Goal: Task Accomplishment & Management: Use online tool/utility

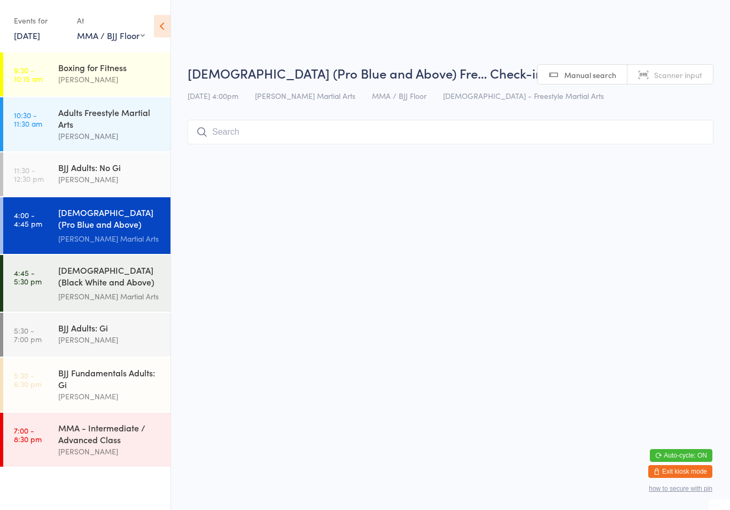
select select "1"
click at [528, 141] on input "search" at bounding box center [451, 132] width 526 height 25
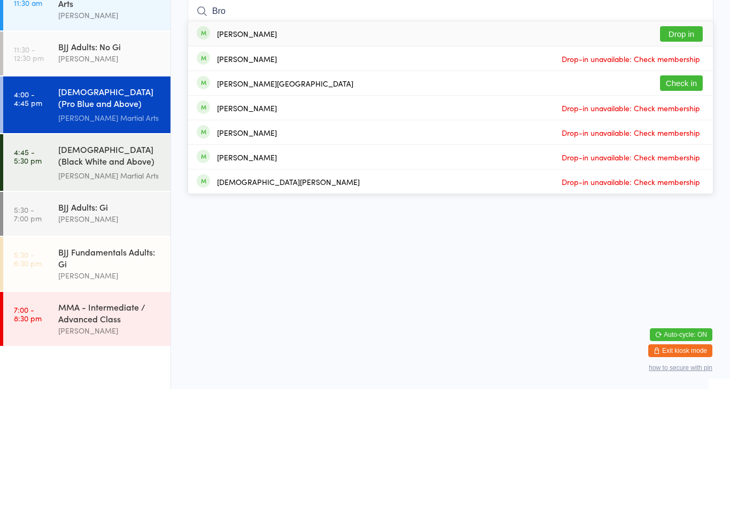
type input "Bro"
click at [687, 196] on button "Check in" at bounding box center [681, 203] width 43 height 15
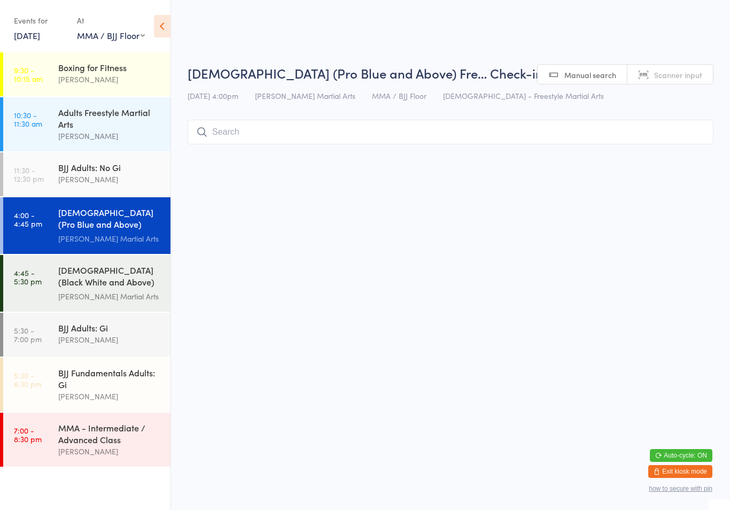
click at [635, 129] on input "search" at bounding box center [451, 132] width 526 height 25
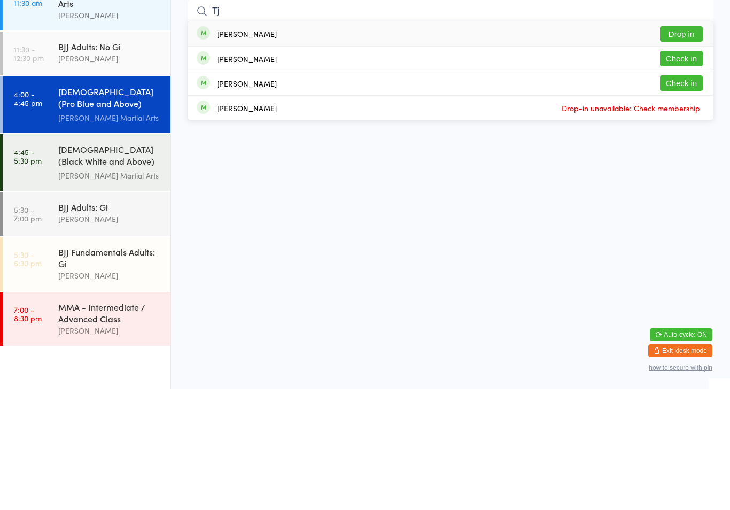
type input "Tj"
click at [691, 147] on button "Drop in" at bounding box center [681, 154] width 43 height 15
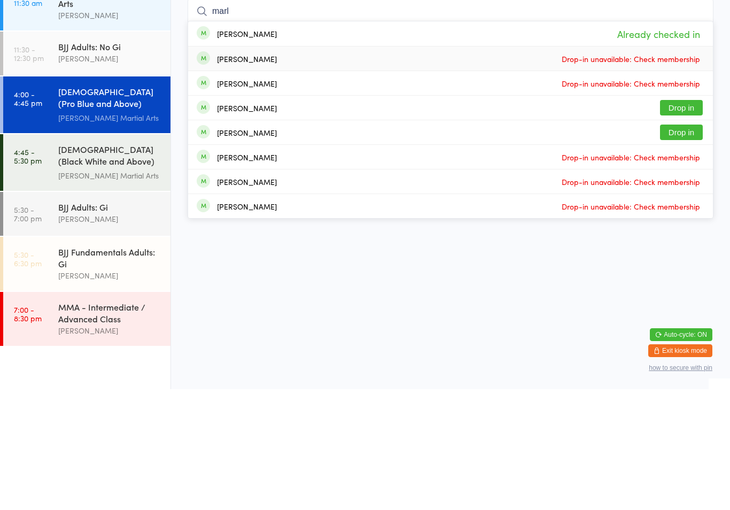
type input "marl"
click at [681, 167] on li "[PERSON_NAME] Drop-in unavailable: Check membership" at bounding box center [450, 179] width 525 height 25
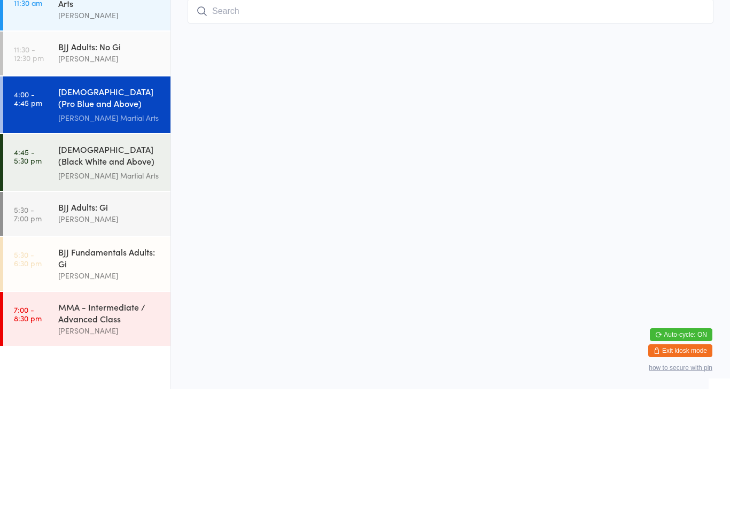
click at [427, 120] on input "search" at bounding box center [451, 132] width 526 height 25
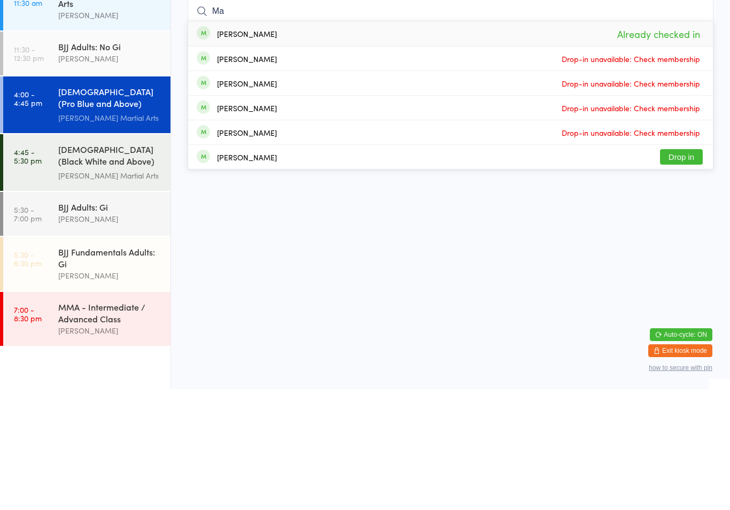
type input "M"
type input "Bear"
click at [673, 147] on button "Drop in" at bounding box center [681, 154] width 43 height 15
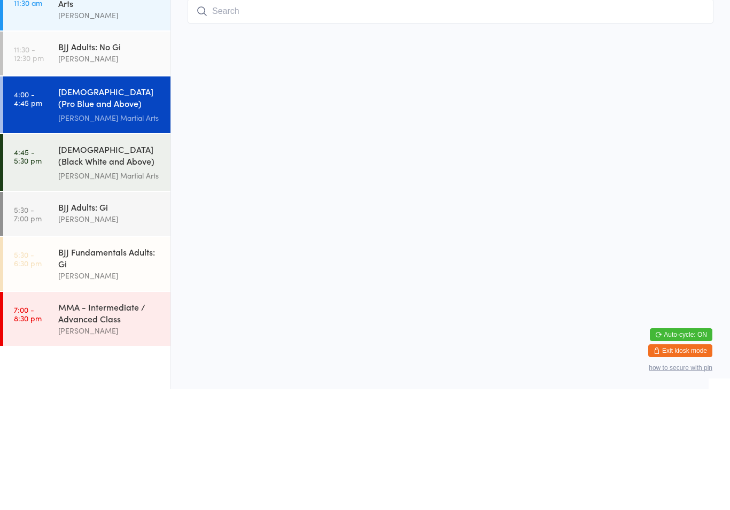
click at [407, 120] on input "search" at bounding box center [451, 132] width 526 height 25
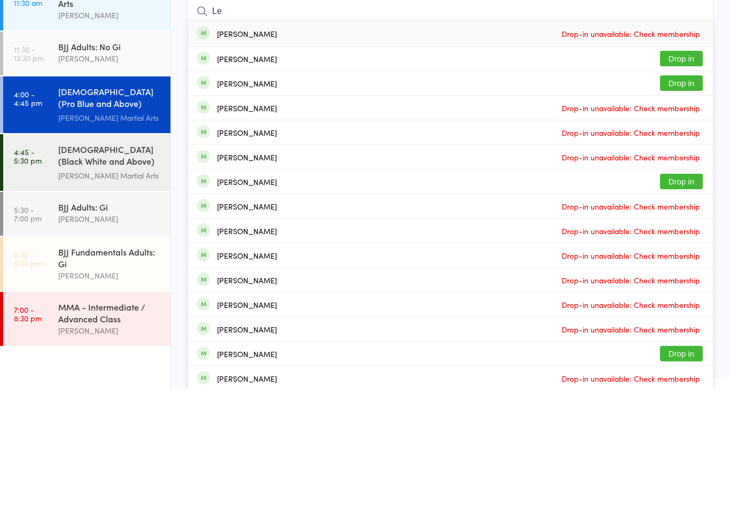
click at [723, 164] on html "You have now entered Kiosk Mode. Members will be able to check themselves in us…" at bounding box center [365, 255] width 730 height 510
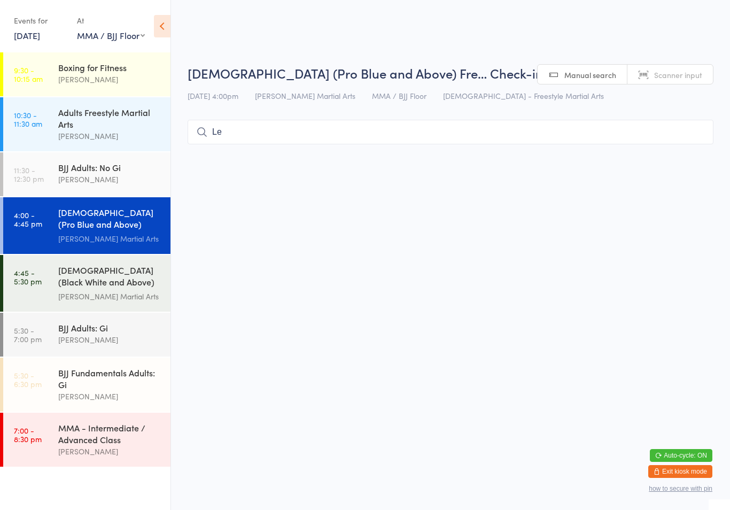
click at [458, 128] on input "Le" at bounding box center [451, 132] width 526 height 25
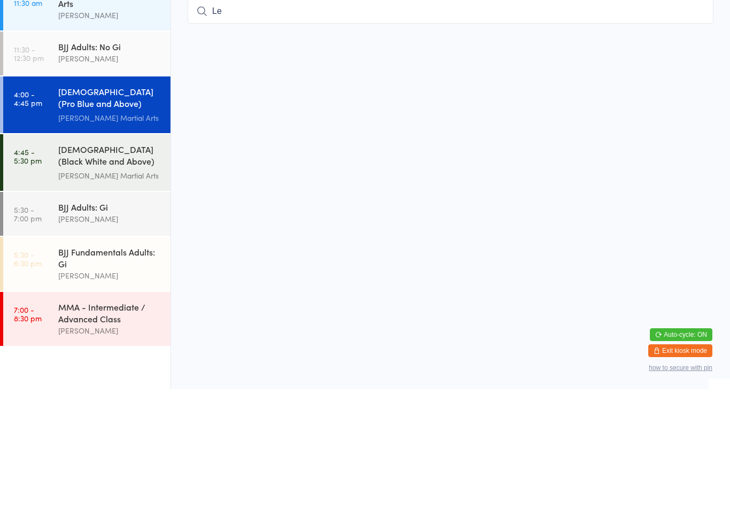
type input "L"
click at [656, 187] on html "You have now entered Kiosk Mode. Members will be able to check themselves in us…" at bounding box center [365, 255] width 730 height 510
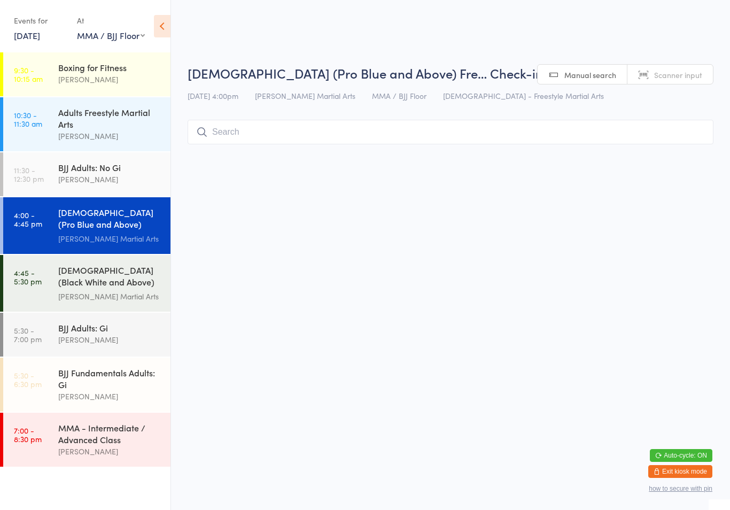
click at [299, 135] on input "search" at bounding box center [451, 132] width 526 height 25
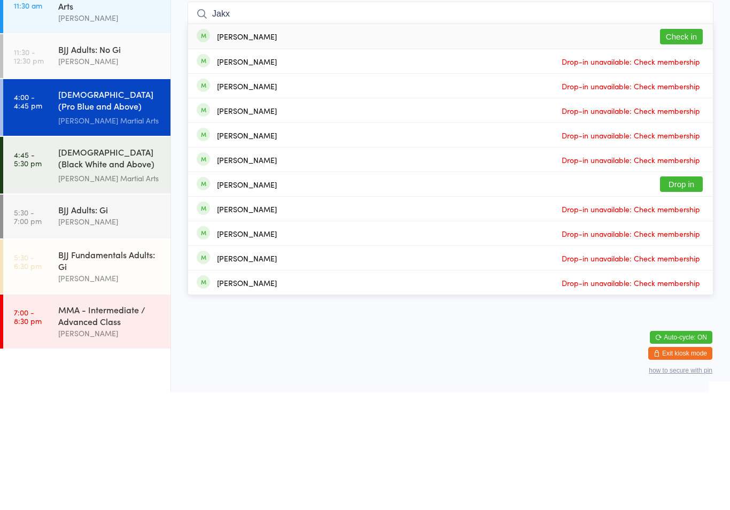
type input "Jakx"
click at [676, 147] on button "Check in" at bounding box center [681, 154] width 43 height 15
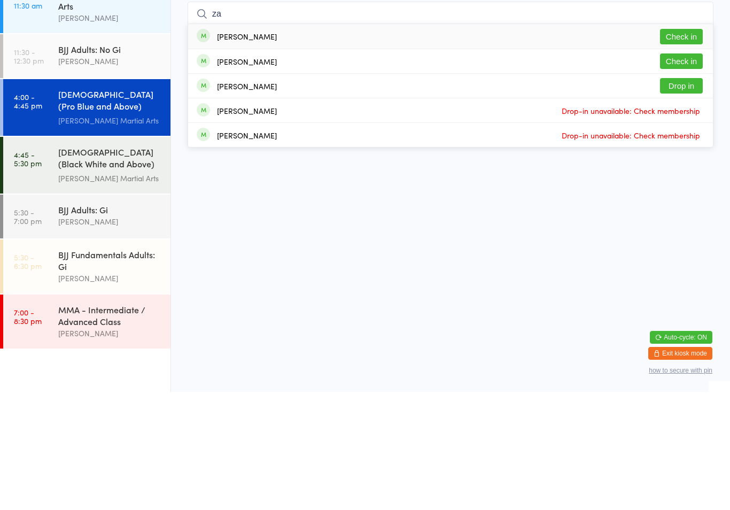
type input "z"
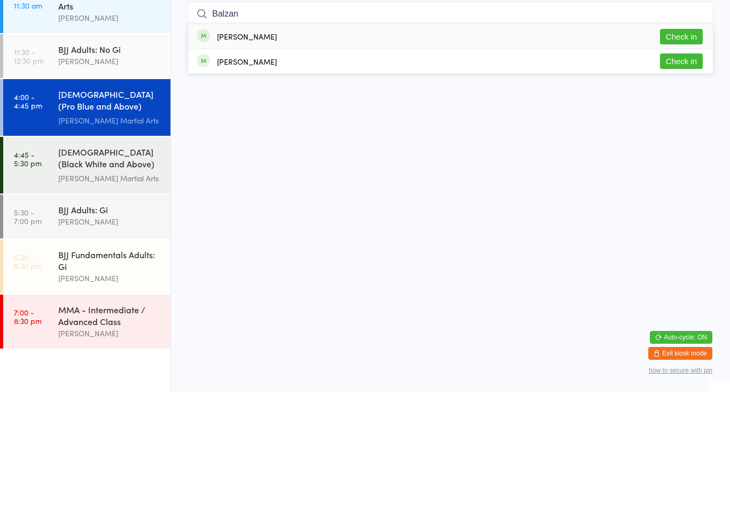
type input "Balzan"
click at [690, 147] on button "Check in" at bounding box center [681, 154] width 43 height 15
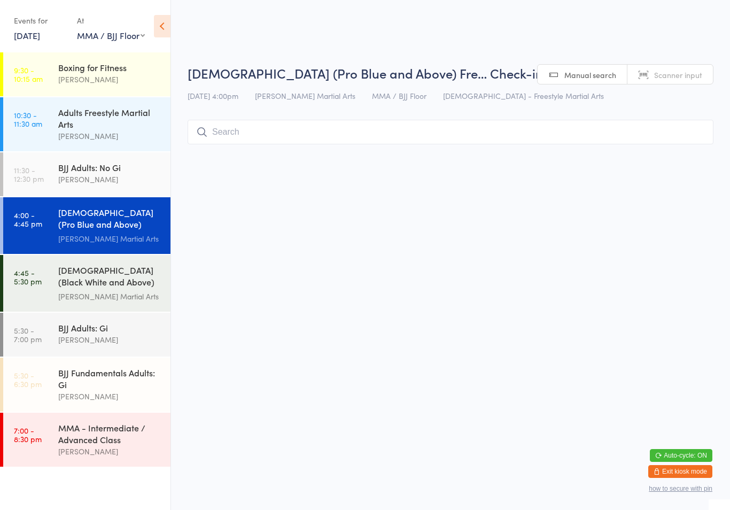
click at [491, 137] on input "search" at bounding box center [451, 132] width 526 height 25
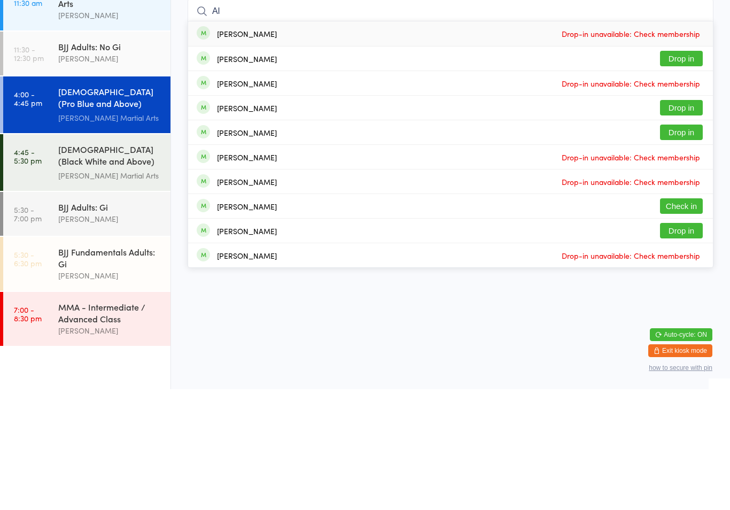
type input "Al"
click at [690, 319] on button "Check in" at bounding box center [681, 326] width 43 height 15
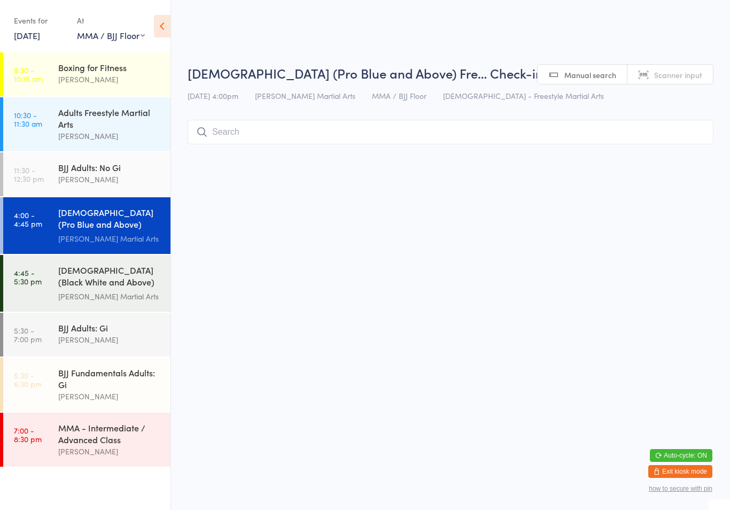
click at [644, 134] on input "search" at bounding box center [451, 132] width 526 height 25
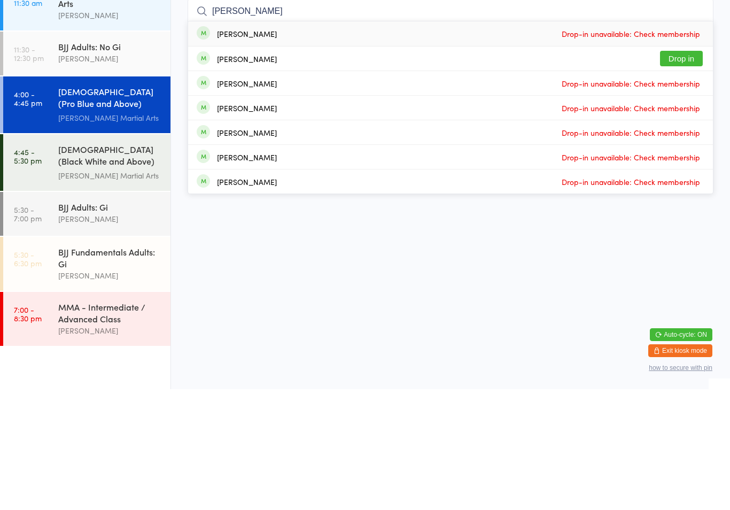
type input "[PERSON_NAME]"
click at [682, 172] on button "Drop in" at bounding box center [681, 179] width 43 height 15
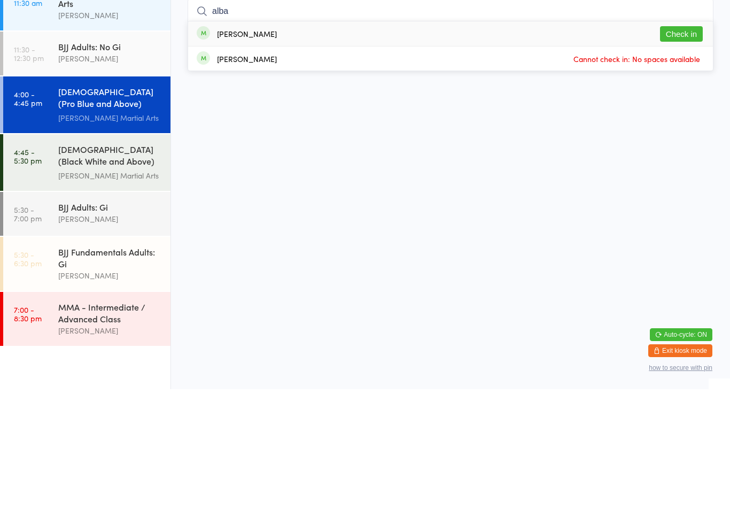
type input "alba"
click at [692, 147] on button "Check in" at bounding box center [681, 154] width 43 height 15
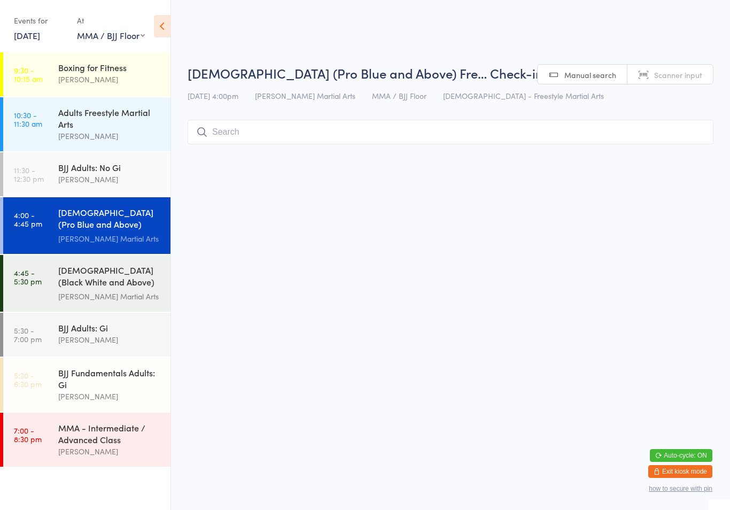
click at [656, 133] on input "search" at bounding box center [451, 132] width 526 height 25
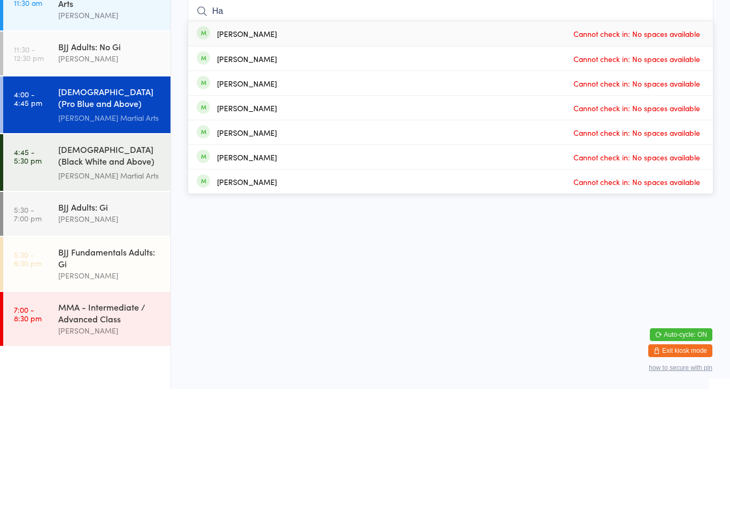
type input "H"
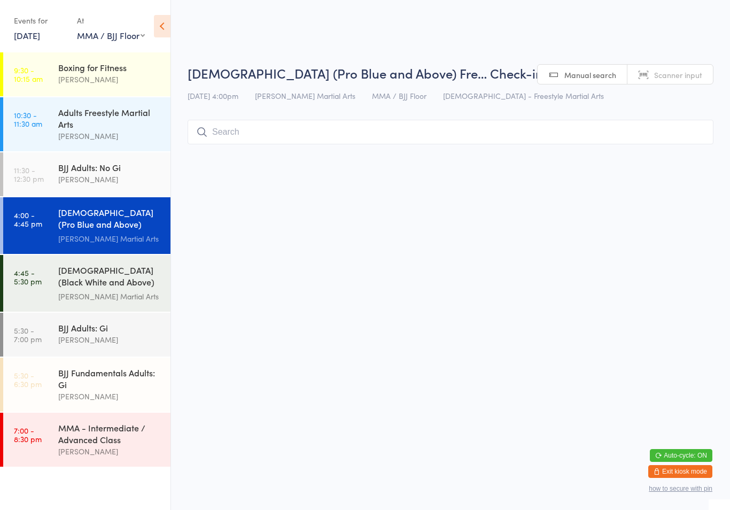
click at [305, 141] on input "search" at bounding box center [451, 132] width 526 height 25
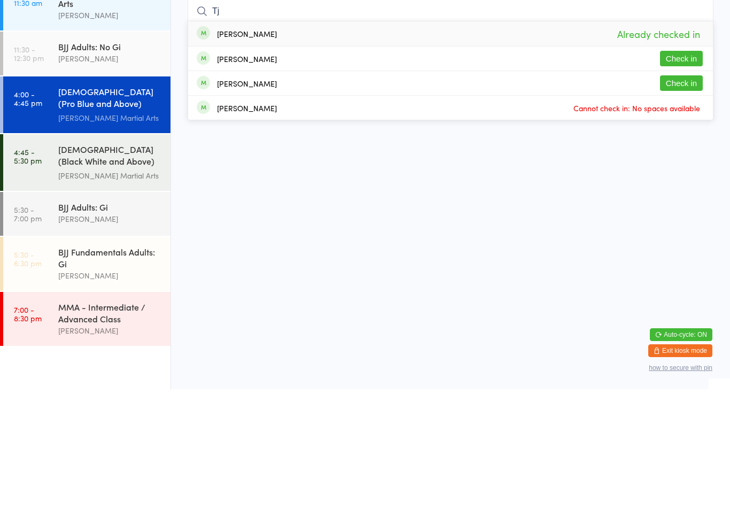
type input "Tj"
click at [391, 167] on div "[PERSON_NAME] Check in" at bounding box center [450, 179] width 525 height 24
type input "tj"
click at [330, 192] on div "[PERSON_NAME] Check in" at bounding box center [450, 204] width 525 height 24
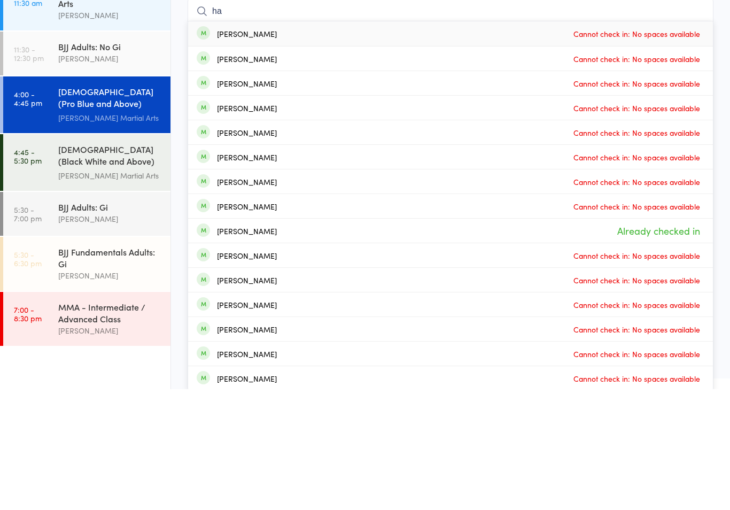
type input "h"
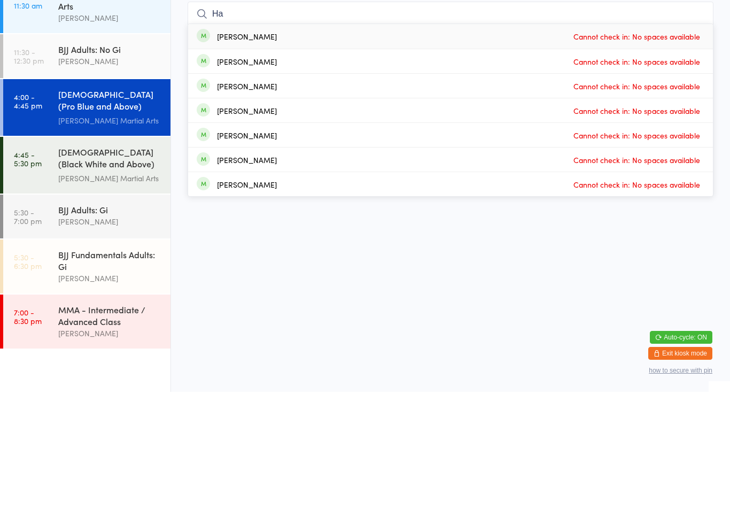
type input "H"
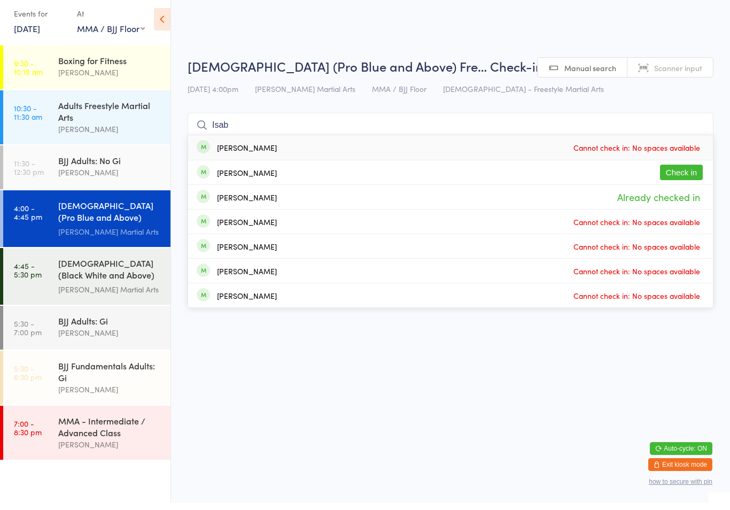
type input "Isab"
click at [665, 172] on button "Check in" at bounding box center [681, 179] width 43 height 15
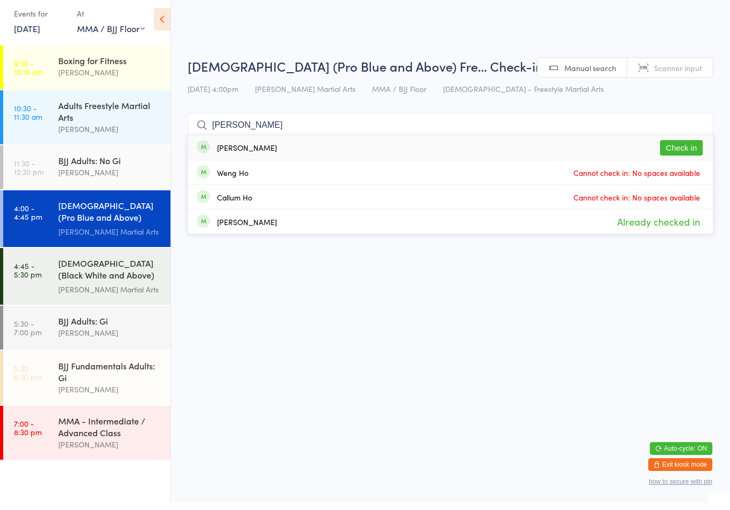
type input "[PERSON_NAME]"
click at [687, 147] on button "Check in" at bounding box center [681, 154] width 43 height 15
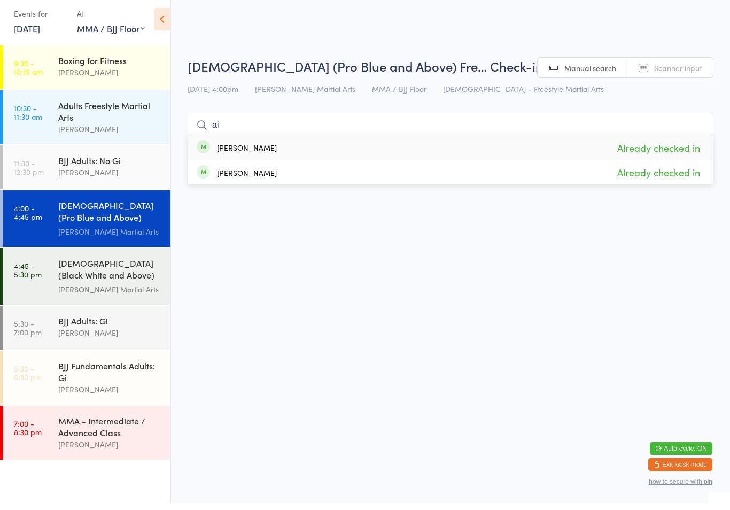
type input "a"
